Goal: Task Accomplishment & Management: Complete application form

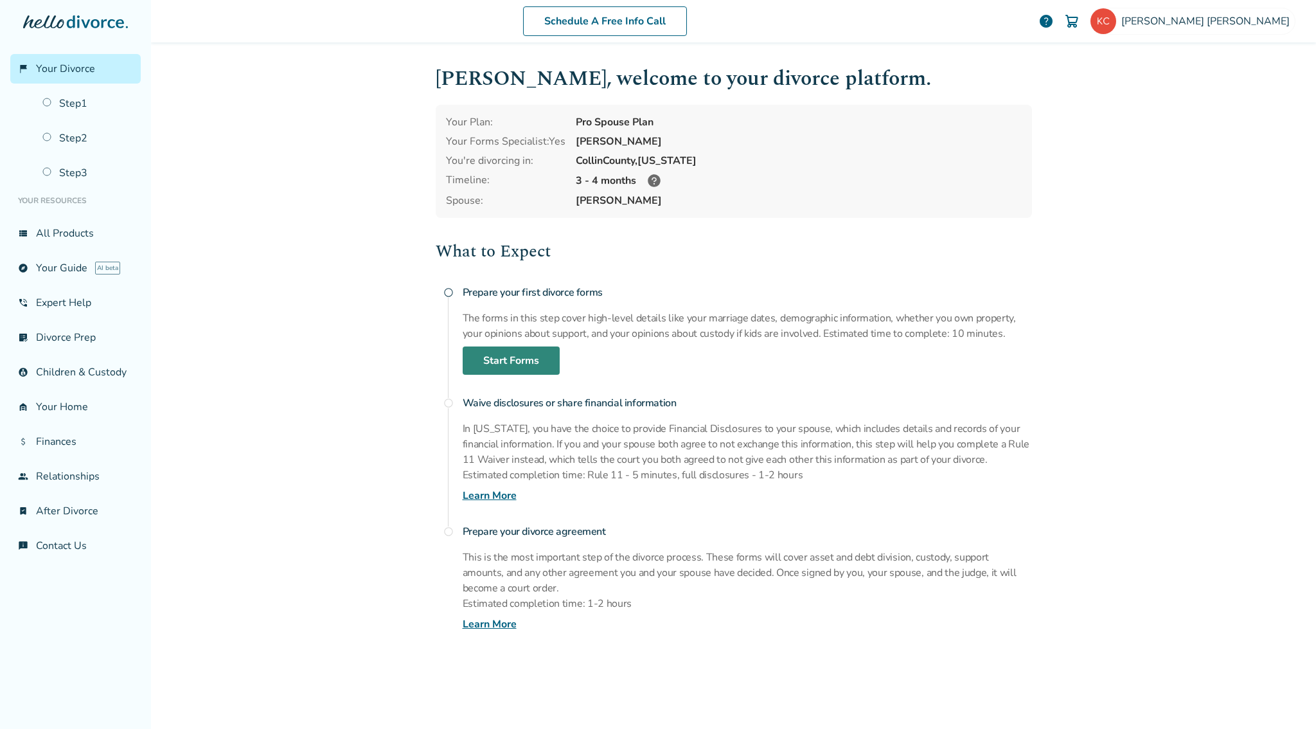
click at [508, 356] on link "Start Forms" at bounding box center [511, 360] width 97 height 28
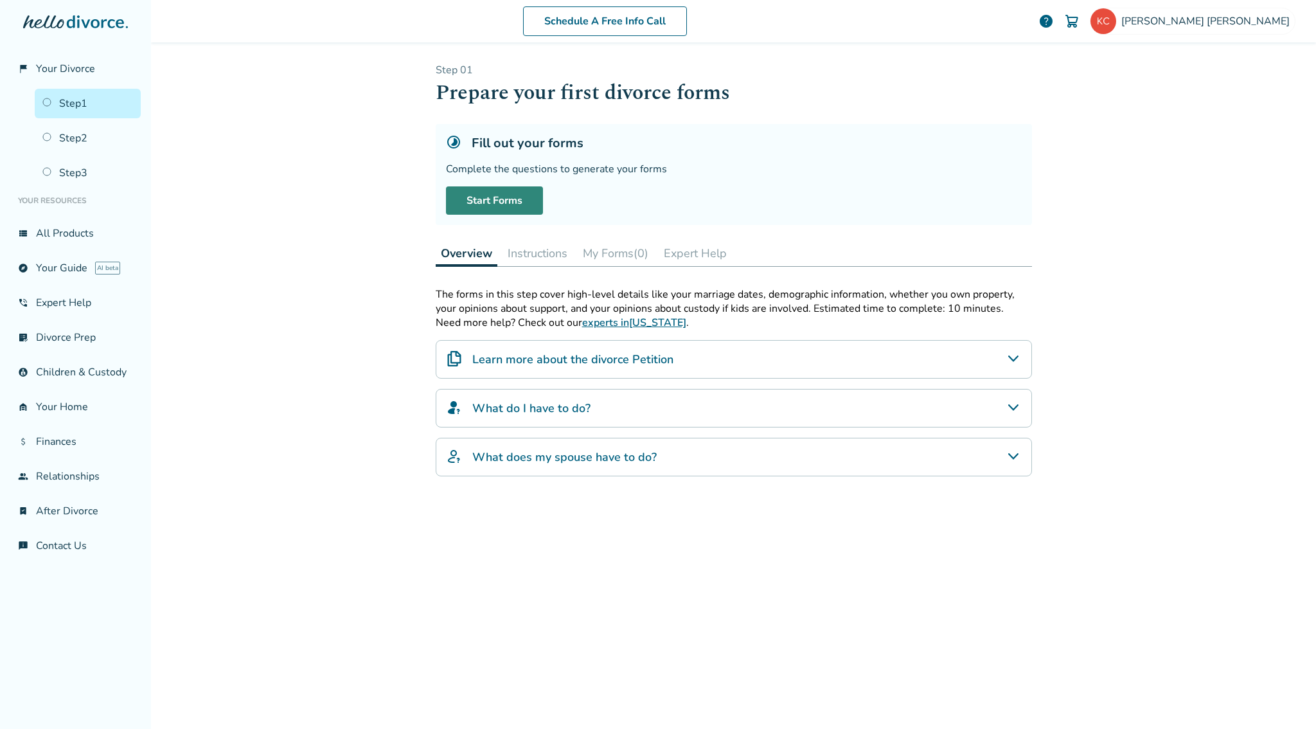
click at [497, 197] on link "Start Forms" at bounding box center [494, 200] width 97 height 28
